Goal: Task Accomplishment & Management: Use online tool/utility

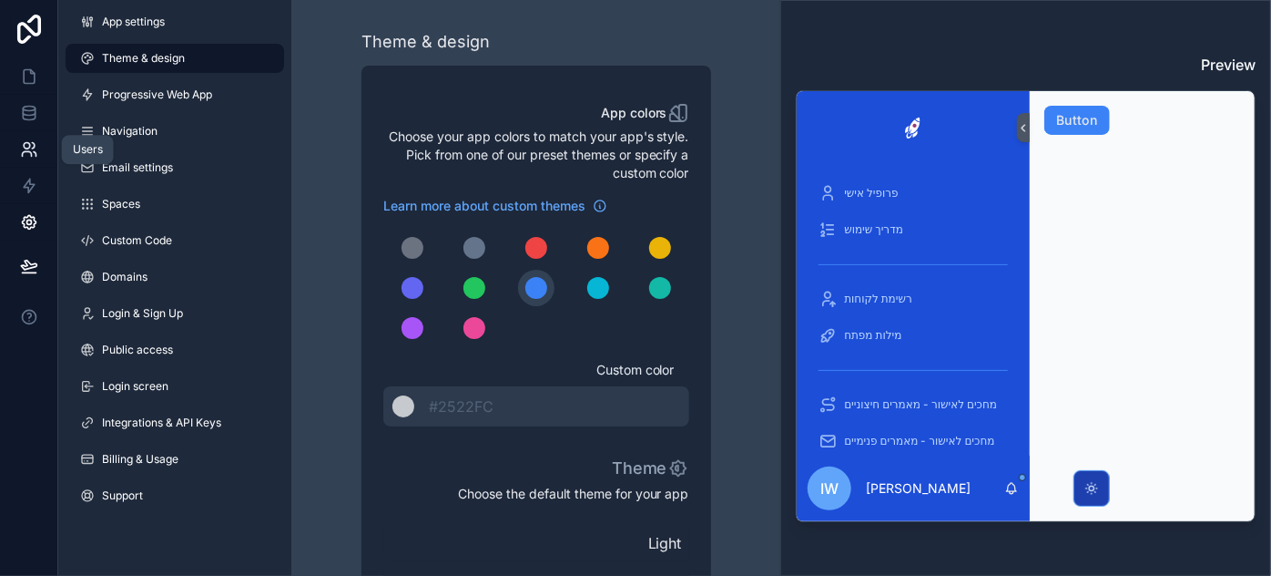
click at [28, 155] on icon at bounding box center [29, 149] width 18 height 18
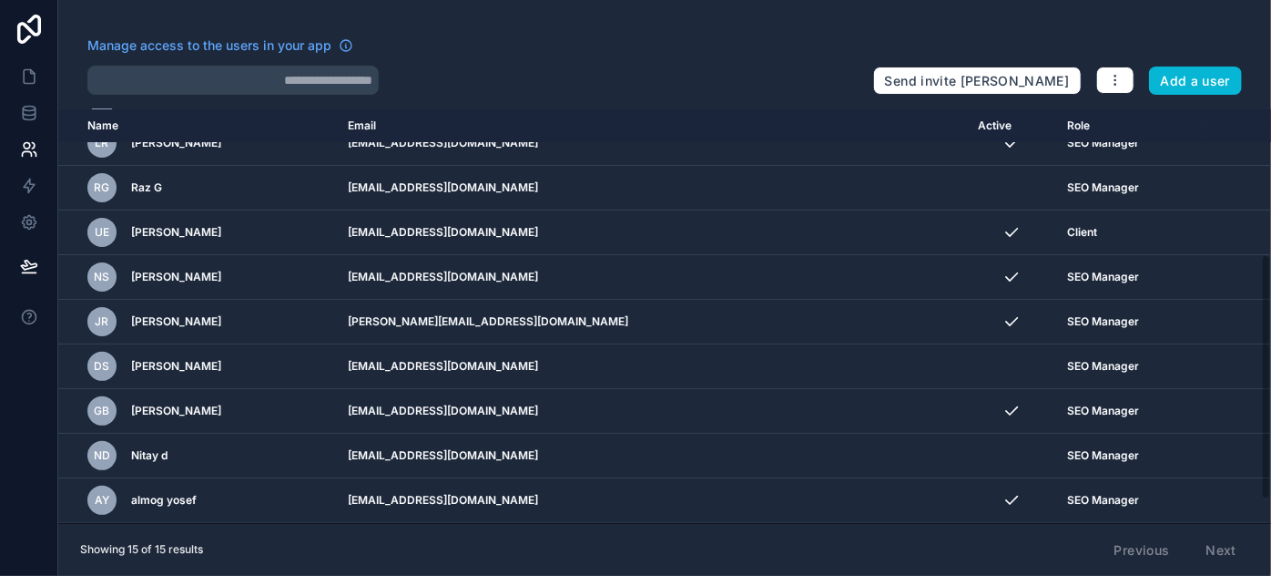
scroll to position [284, 0]
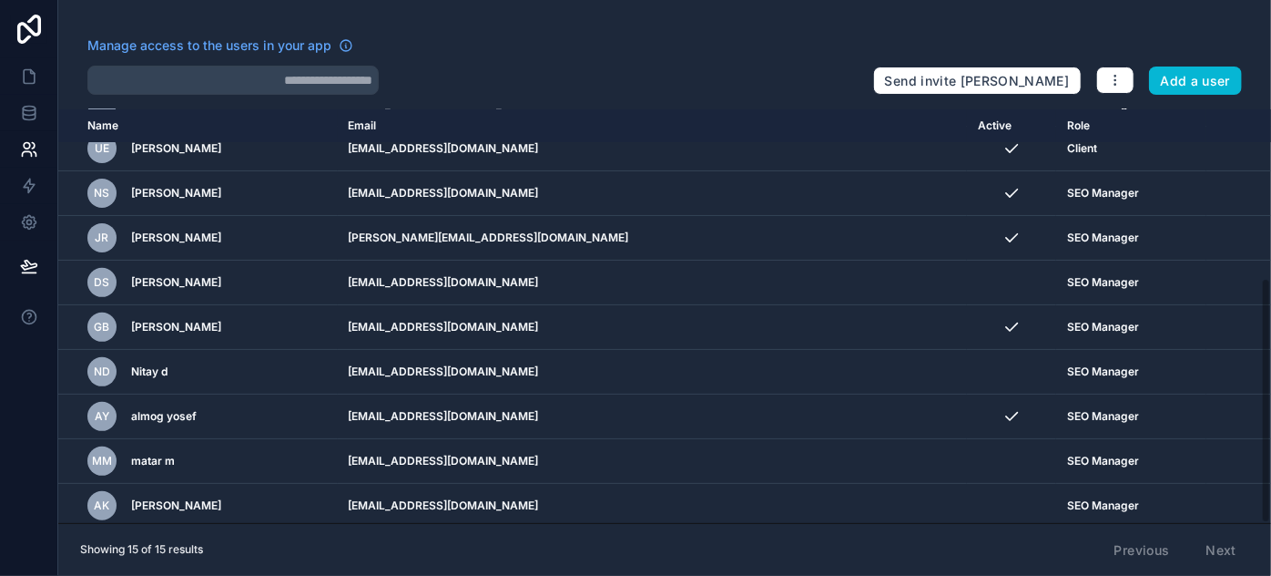
drag, startPoint x: 1265, startPoint y: 163, endPoint x: 1270, endPoint y: 419, distance: 255.9
click at [1270, 419] on div "Name Email Active Role userTable.email iw itamar weinreb leon@topa.co.il Team A…" at bounding box center [664, 315] width 1213 height 413
drag, startPoint x: 1269, startPoint y: 424, endPoint x: 1270, endPoint y: 475, distance: 51.0
click at [1270, 475] on div "Name Email Active Role userTable.email iw itamar weinreb leon@topa.co.il Team A…" at bounding box center [664, 315] width 1213 height 413
click at [25, 77] on icon at bounding box center [29, 76] width 18 height 18
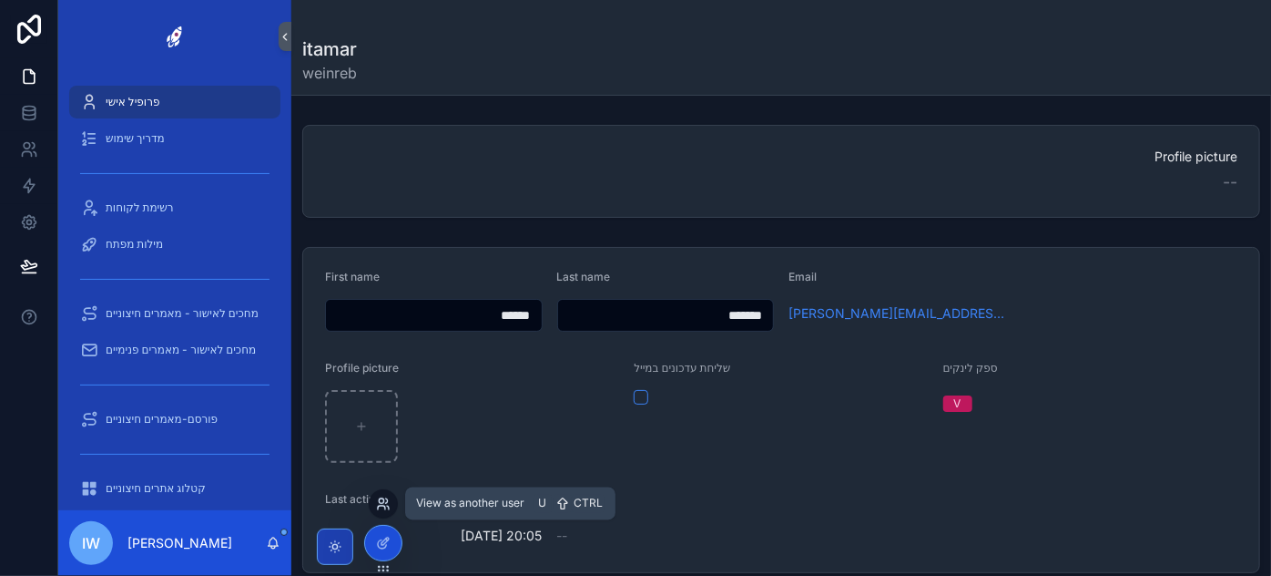
click at [384, 510] on icon at bounding box center [383, 503] width 15 height 15
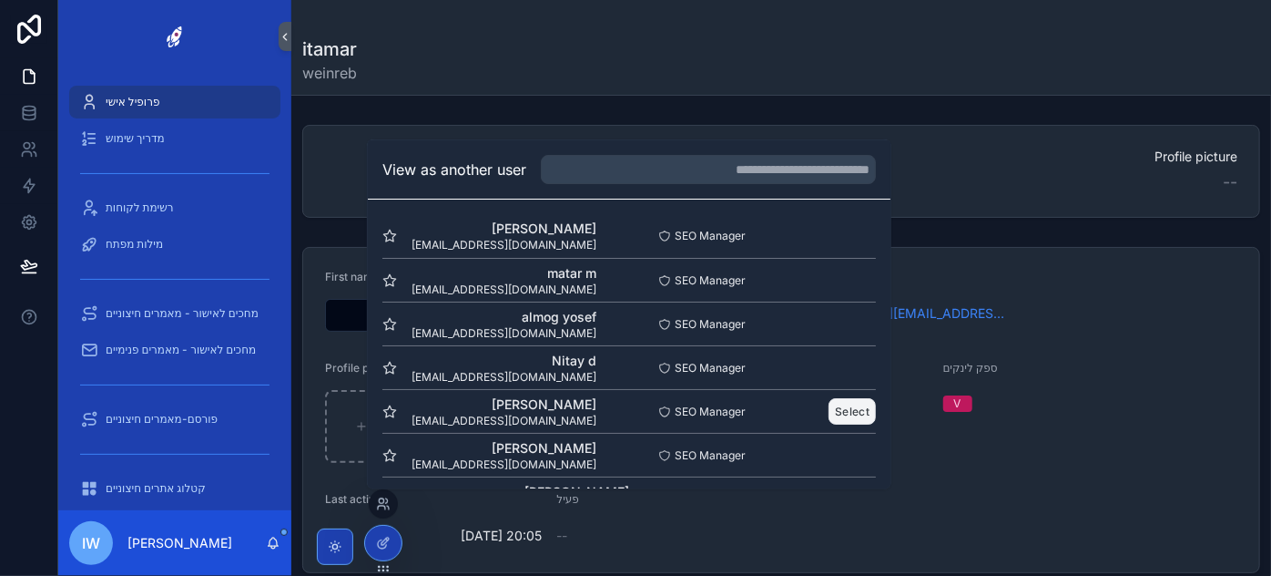
click at [839, 407] on button "Select" at bounding box center [852, 411] width 47 height 26
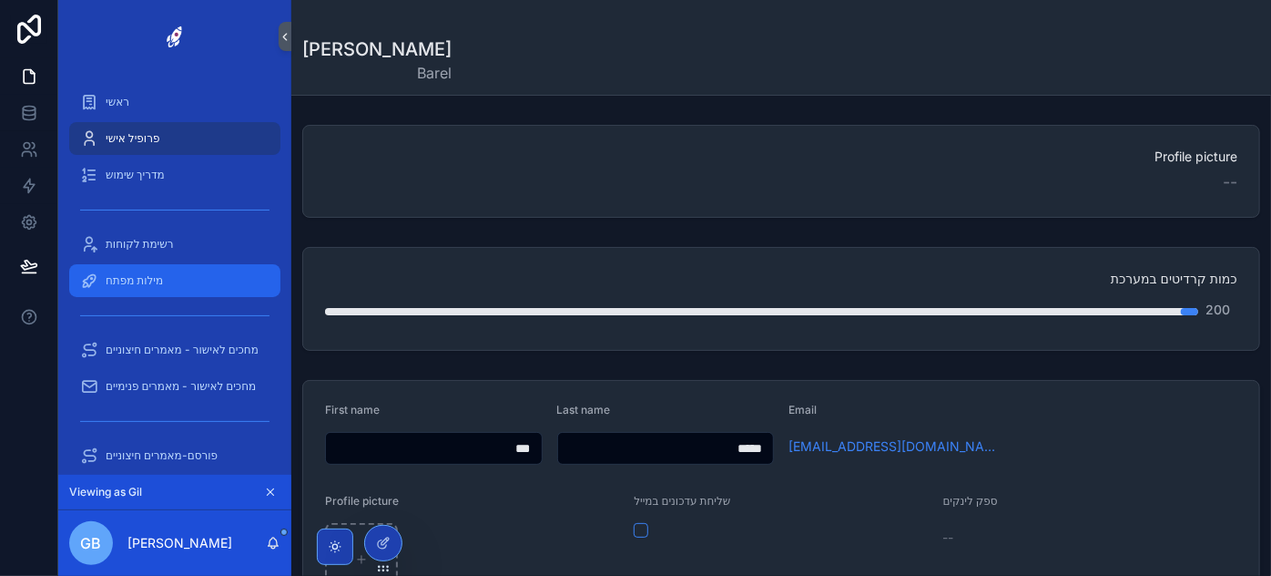
click at [172, 277] on div "מילות מפתח" at bounding box center [174, 280] width 189 height 29
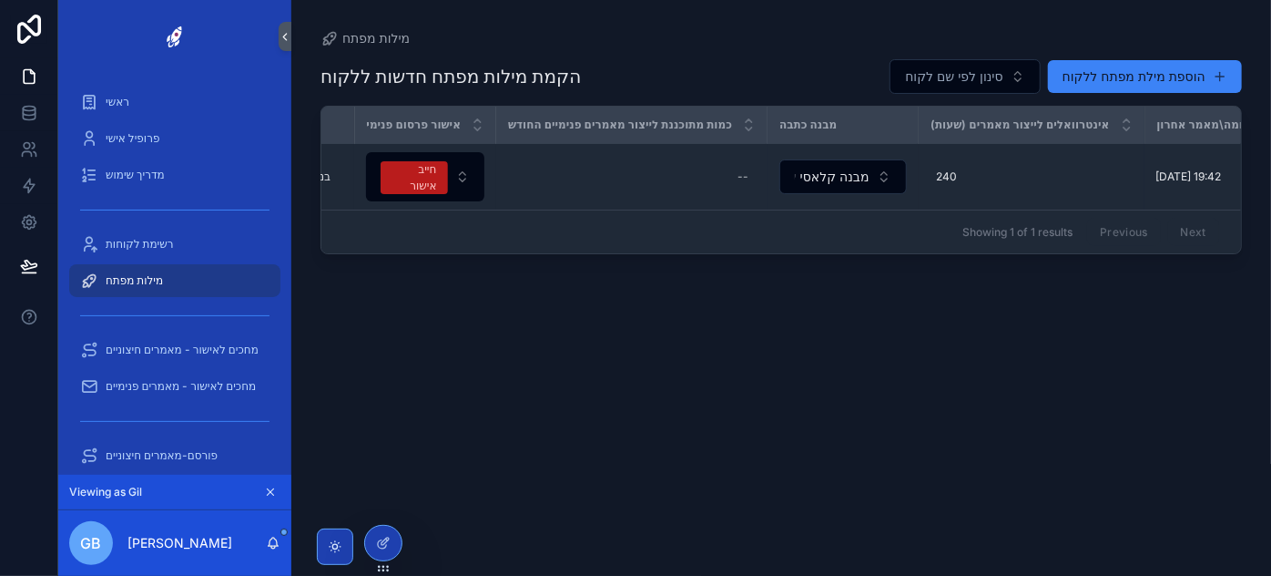
scroll to position [0, 415]
drag, startPoint x: 567, startPoint y: 250, endPoint x: 359, endPoint y: 250, distance: 208.5
click at [359, 250] on div "Showing 1 of 1 results Previous Next" at bounding box center [781, 231] width 920 height 44
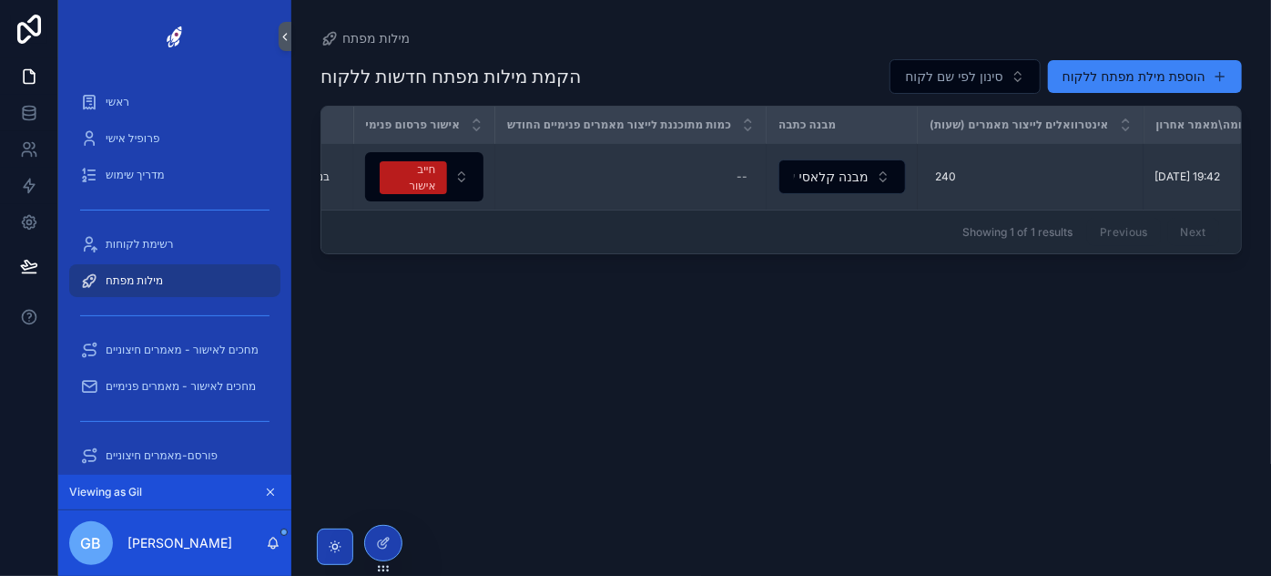
click at [330, 175] on div "בניה מתועשת למגורים בניה מתועשת למגורים" at bounding box center [285, 176] width 115 height 15
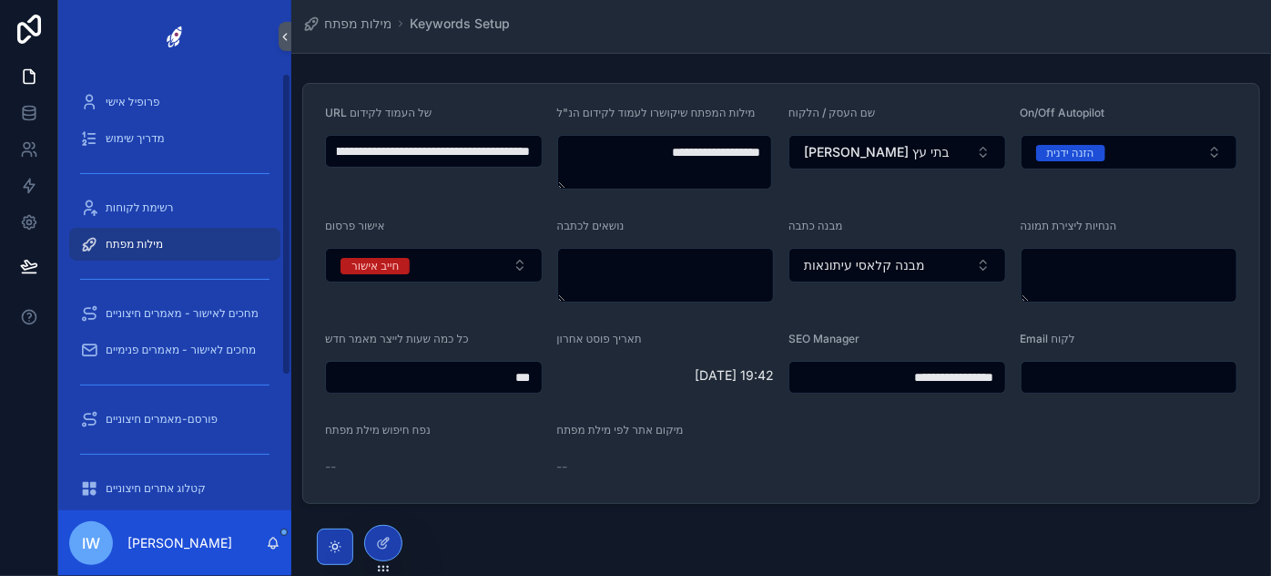
click at [116, 249] on span "מילות מפתח" at bounding box center [134, 244] width 57 height 15
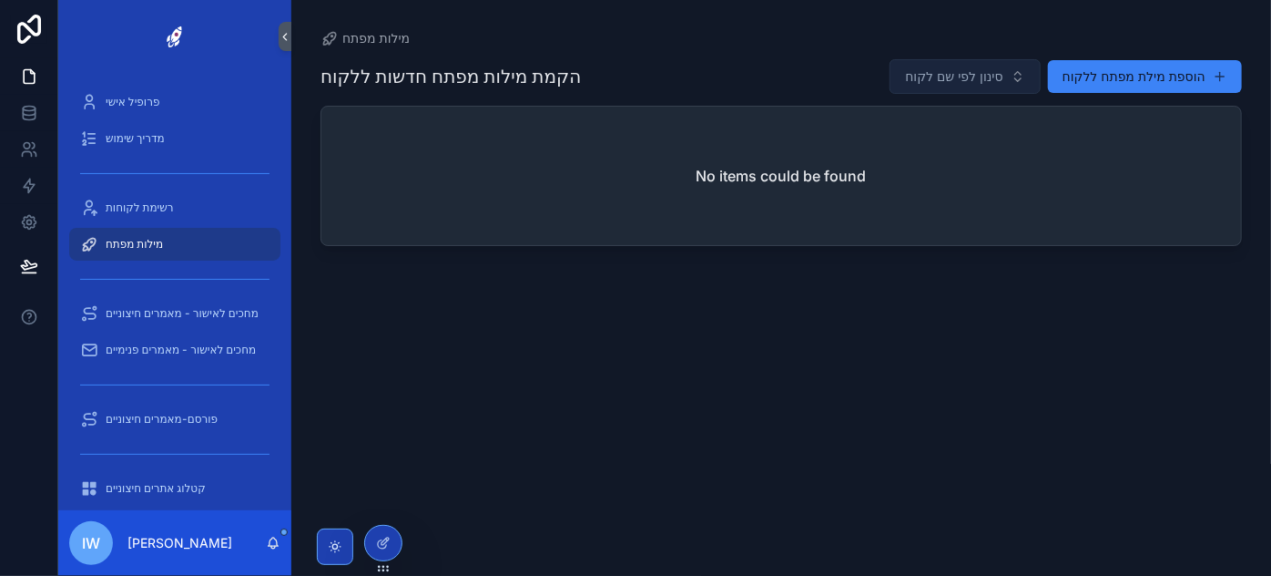
click at [990, 72] on span "סינון לפי שם לקוח" at bounding box center [953, 76] width 97 height 18
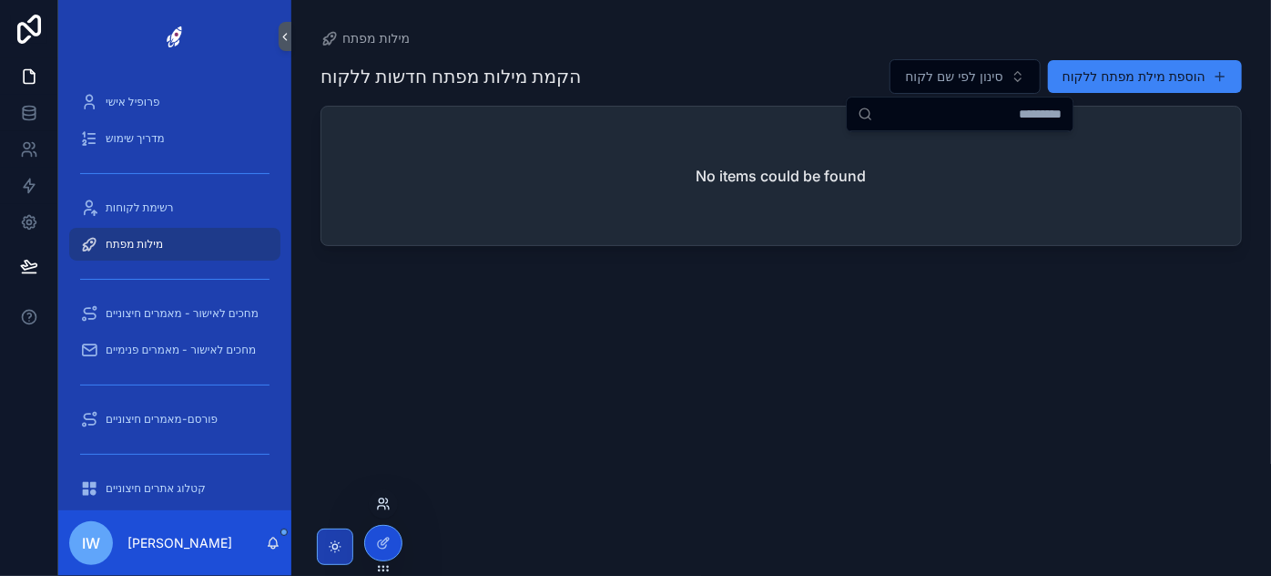
click at [383, 502] on icon at bounding box center [383, 503] width 15 height 15
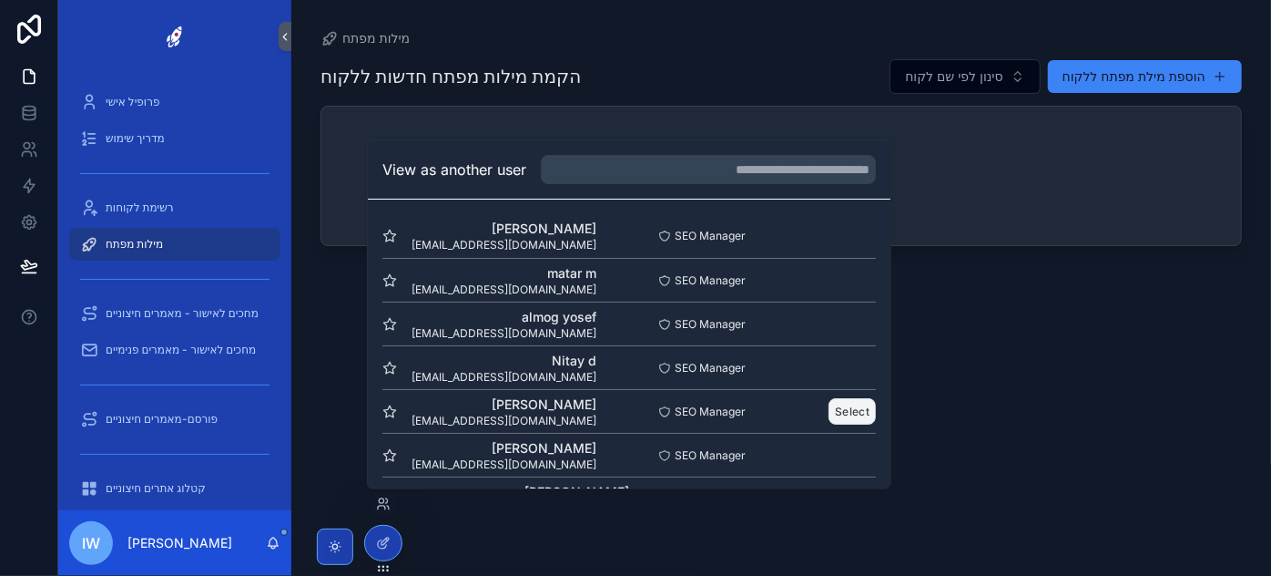
click at [846, 412] on button "Select" at bounding box center [852, 411] width 47 height 26
